Goal: Transaction & Acquisition: Purchase product/service

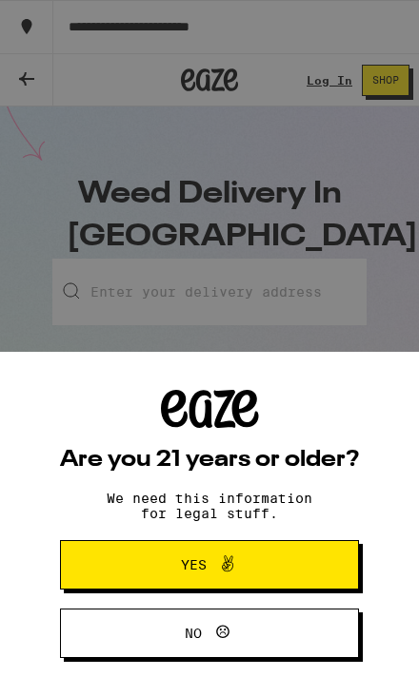
click at [292, 566] on button "Yes" at bounding box center [209, 564] width 299 height 49
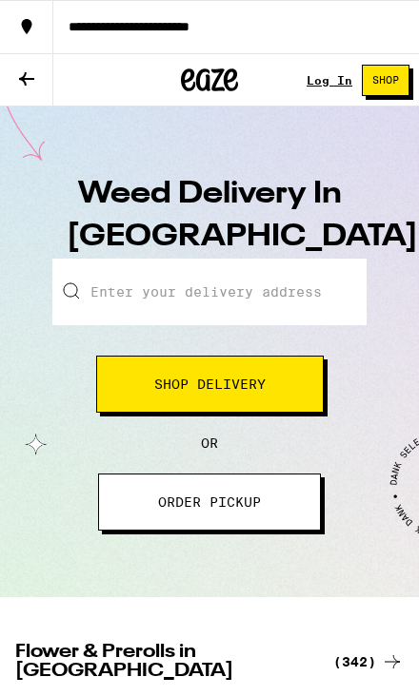
click at [287, 297] on input "Enter your delivery address" at bounding box center [209, 292] width 314 height 67
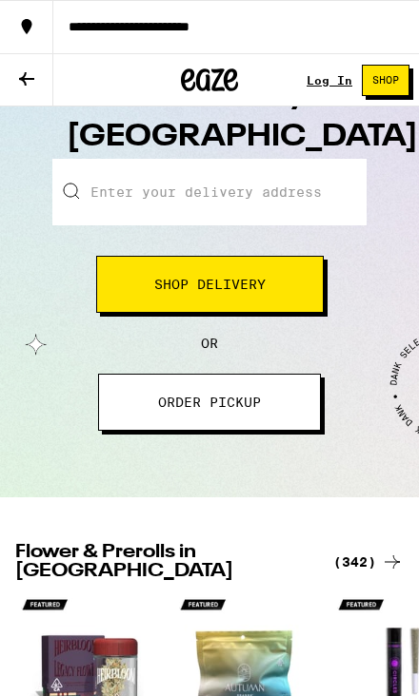
click at [291, 211] on input "Enter your delivery address" at bounding box center [209, 192] width 314 height 67
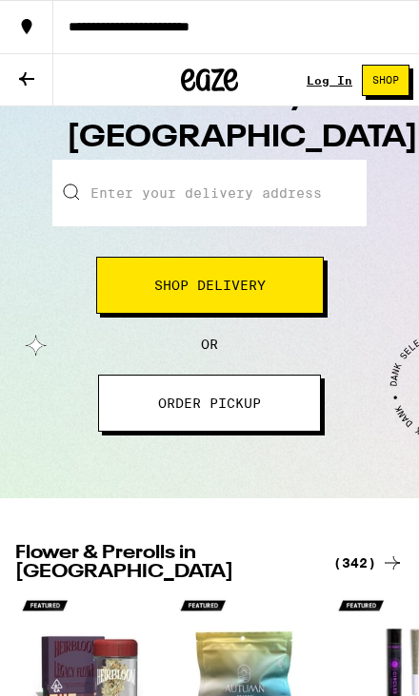
click at [118, 188] on input "Enter your delivery address" at bounding box center [209, 193] width 314 height 67
paste input "[STREET_ADDRESS]"
type input "[STREET_ADDRESS]"
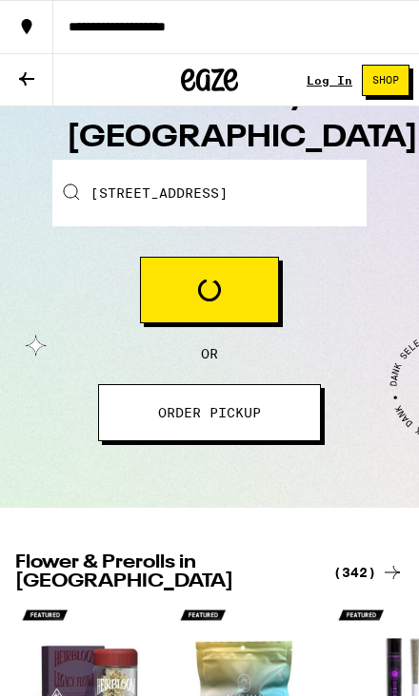
scroll to position [100, 0]
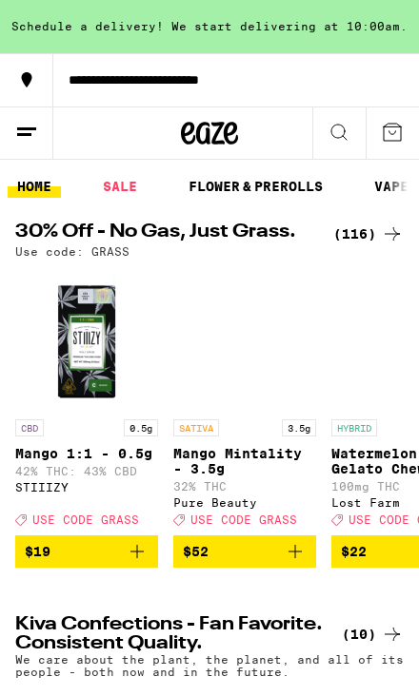
scroll to position [6, 0]
